Goal: Information Seeking & Learning: Understand process/instructions

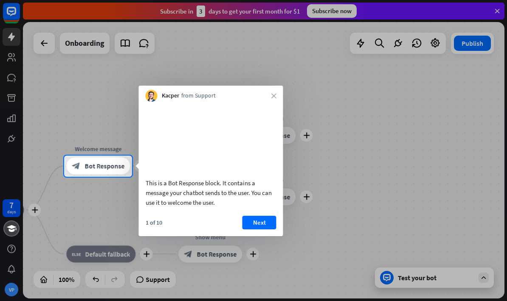
click at [251, 230] on button "Next" at bounding box center [259, 223] width 34 height 14
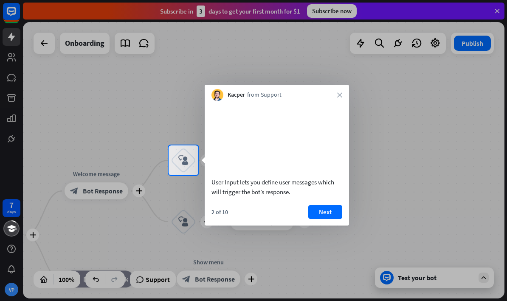
click at [251, 219] on button "Next" at bounding box center [325, 212] width 34 height 14
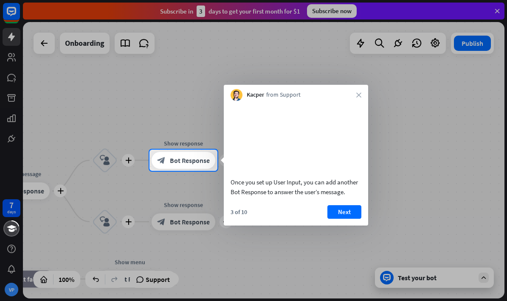
click at [251, 219] on button "Next" at bounding box center [344, 212] width 34 height 14
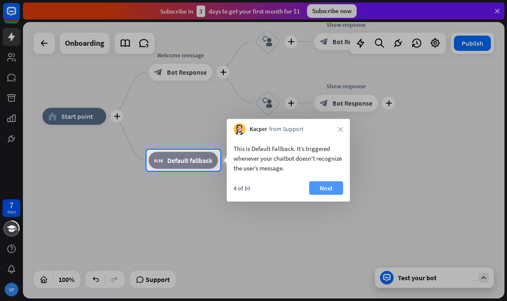
click at [251, 189] on button "Next" at bounding box center [326, 189] width 34 height 14
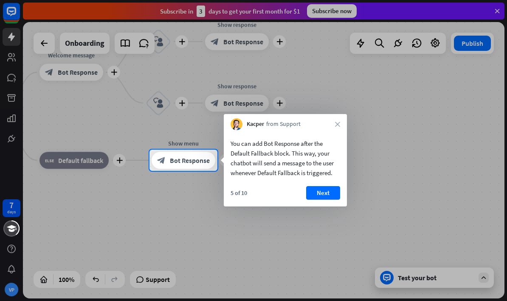
click at [251, 195] on button "Next" at bounding box center [323, 193] width 34 height 14
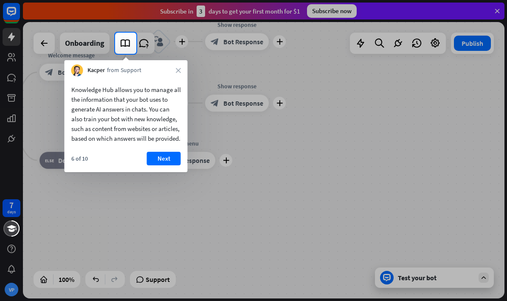
click at [165, 165] on button "Next" at bounding box center [164, 159] width 34 height 14
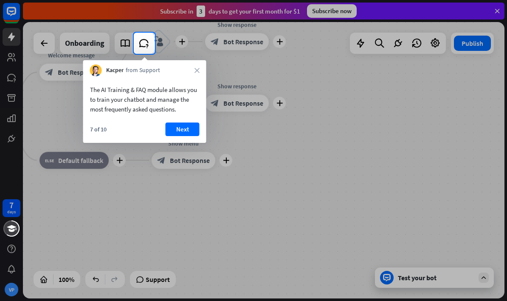
click at [183, 133] on button "Next" at bounding box center [182, 130] width 34 height 14
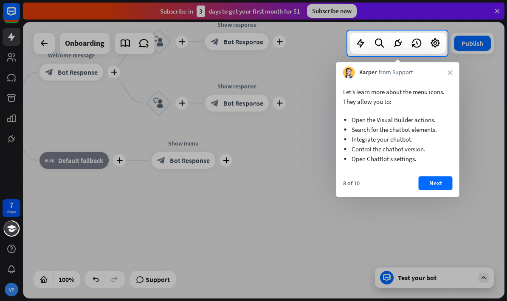
click at [251, 185] on button "Next" at bounding box center [435, 184] width 34 height 14
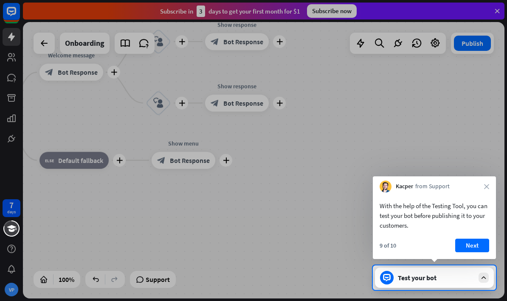
click at [251, 246] on button "Next" at bounding box center [472, 246] width 34 height 14
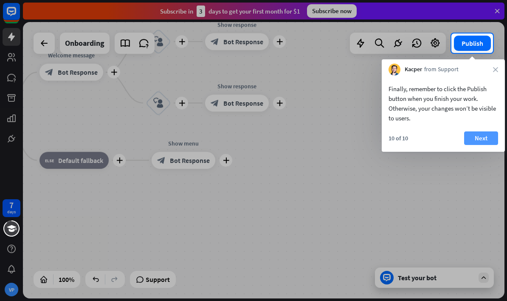
click at [251, 138] on button "Next" at bounding box center [481, 139] width 34 height 14
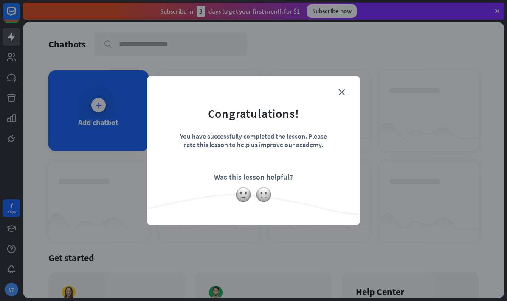
click at [251, 122] on form "Congratulations! You have successfully completed the lesson. Please rate this l…" at bounding box center [253, 137] width 191 height 101
click at [251, 95] on icon "close" at bounding box center [341, 92] width 6 height 6
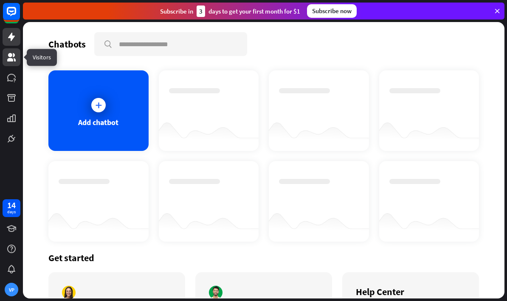
click at [14, 62] on icon at bounding box center [11, 57] width 10 height 10
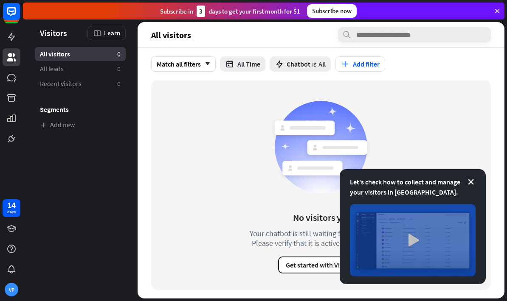
click at [251, 241] on img at bounding box center [413, 240] width 126 height 73
